Goal: Check status: Check status

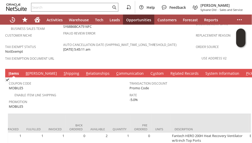
click at [89, 91] on div "Enable Item Line Shipping" at bounding box center [69, 94] width 121 height 6
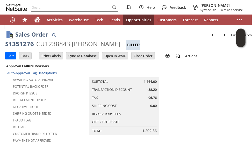
drag, startPoint x: 112, startPoint y: 44, endPoint x: 36, endPoint y: 44, distance: 75.8
click at [36, 44] on div "CU1238843 david ososkalo" at bounding box center [78, 44] width 84 height 8
copy div "CU1238843 david ososkalo"
click at [57, 9] on input "text" at bounding box center [71, 7] width 80 height 6
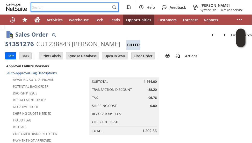
paste input "dr8241"
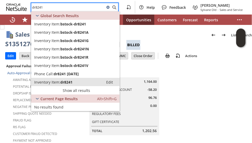
type input "dr8241"
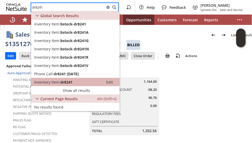
click at [62, 80] on span "dr8241" at bounding box center [66, 81] width 12 height 5
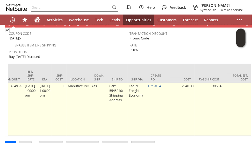
scroll to position [0, 371]
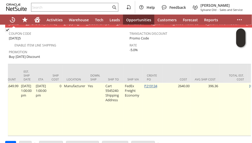
click at [157, 83] on link "P219134" at bounding box center [150, 85] width 13 height 5
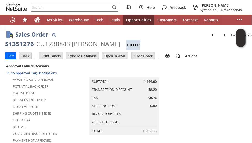
click at [24, 44] on div "S1351276" at bounding box center [19, 44] width 29 height 8
copy div "S1351276"
